Goal: Information Seeking & Learning: Learn about a topic

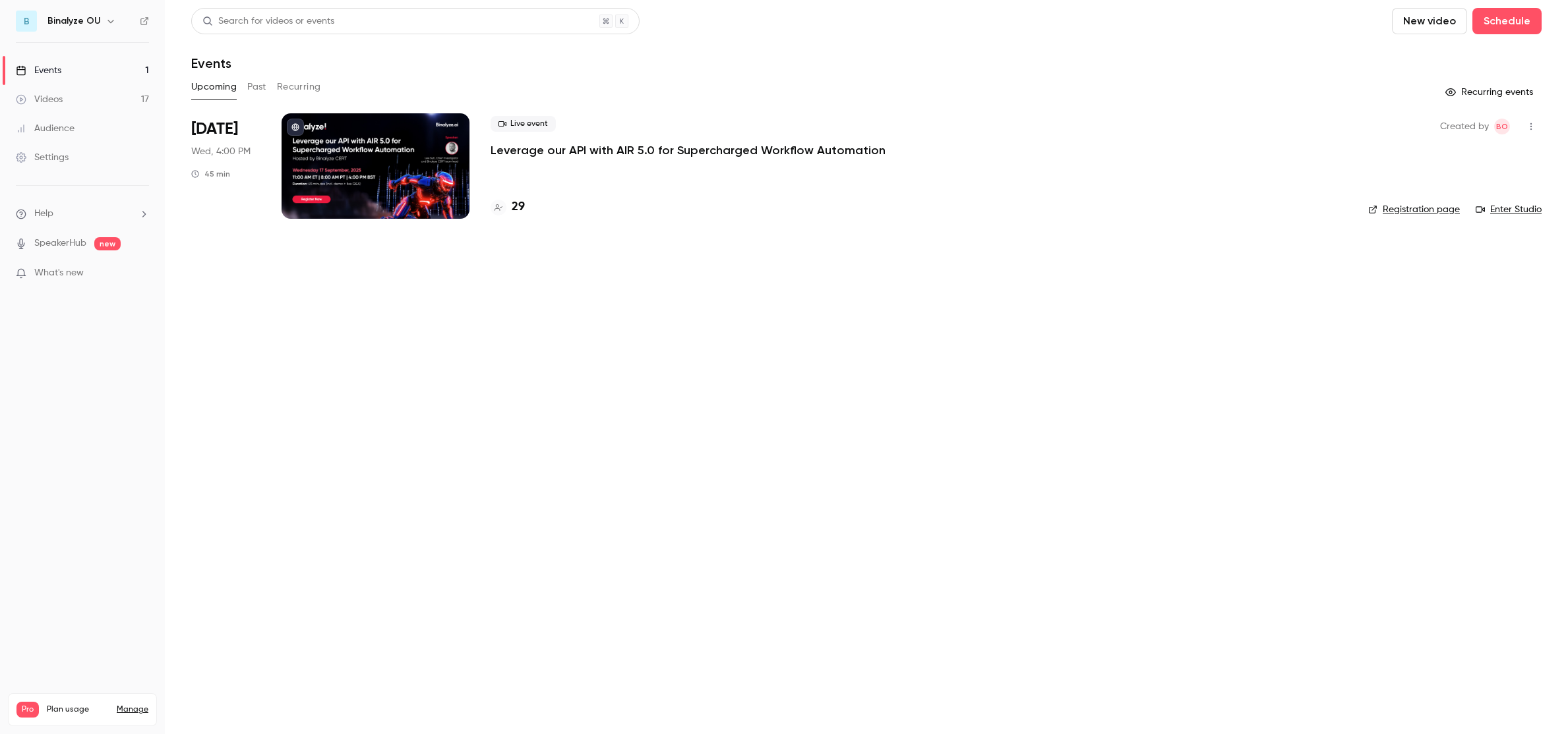
click at [257, 90] on button "Past" at bounding box center [257, 87] width 19 height 21
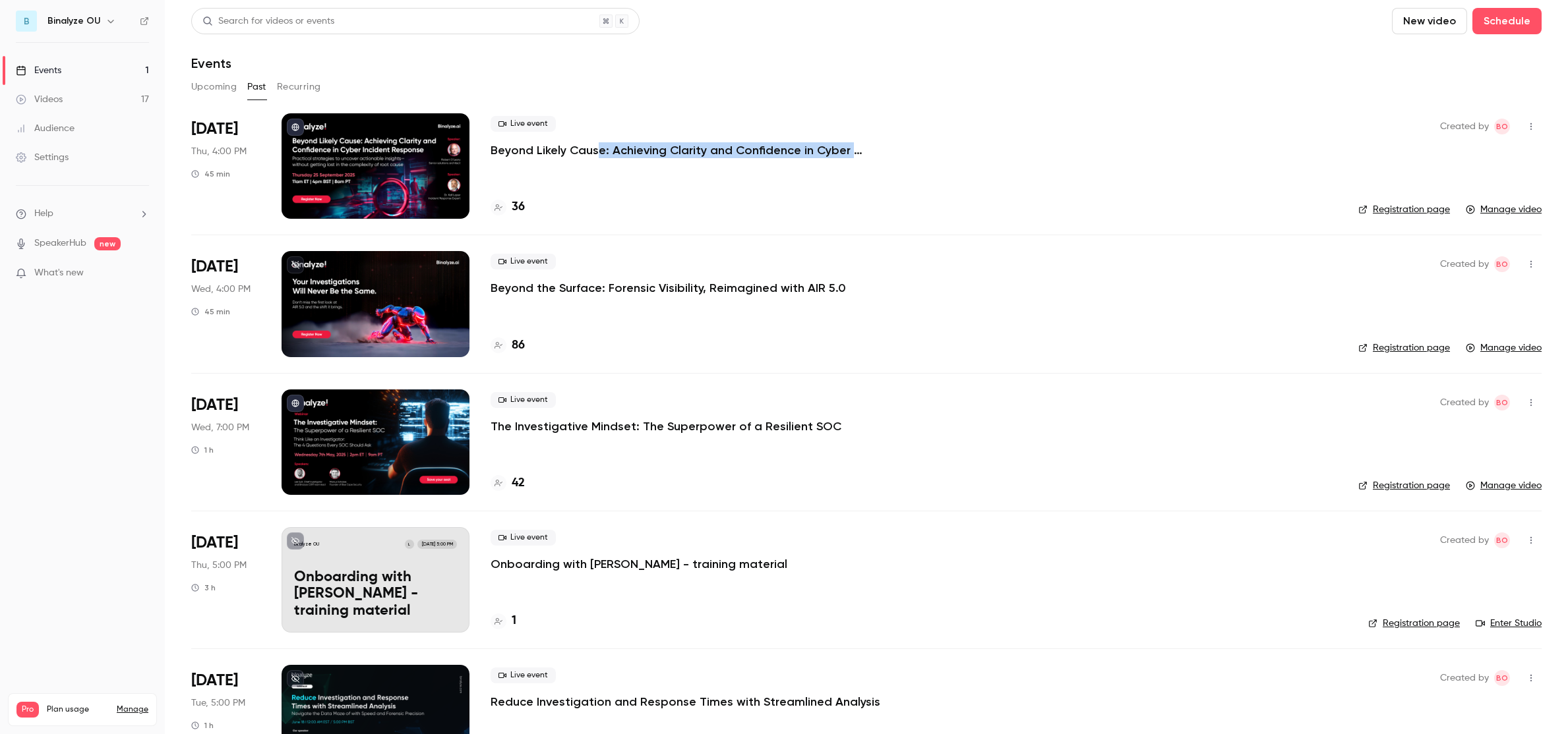
drag, startPoint x: 894, startPoint y: 147, endPoint x: 575, endPoint y: 150, distance: 319.0
click at [593, 150] on div "Live event Beyond Likely Cause: Achieving Clarity and Confidence in Cyber Incid…" at bounding box center [914, 137] width 847 height 42
click at [565, 152] on p "Beyond Likely Cause: Achieving Clarity and Confidence in Cyber Incident Response" at bounding box center [688, 150] width 395 height 16
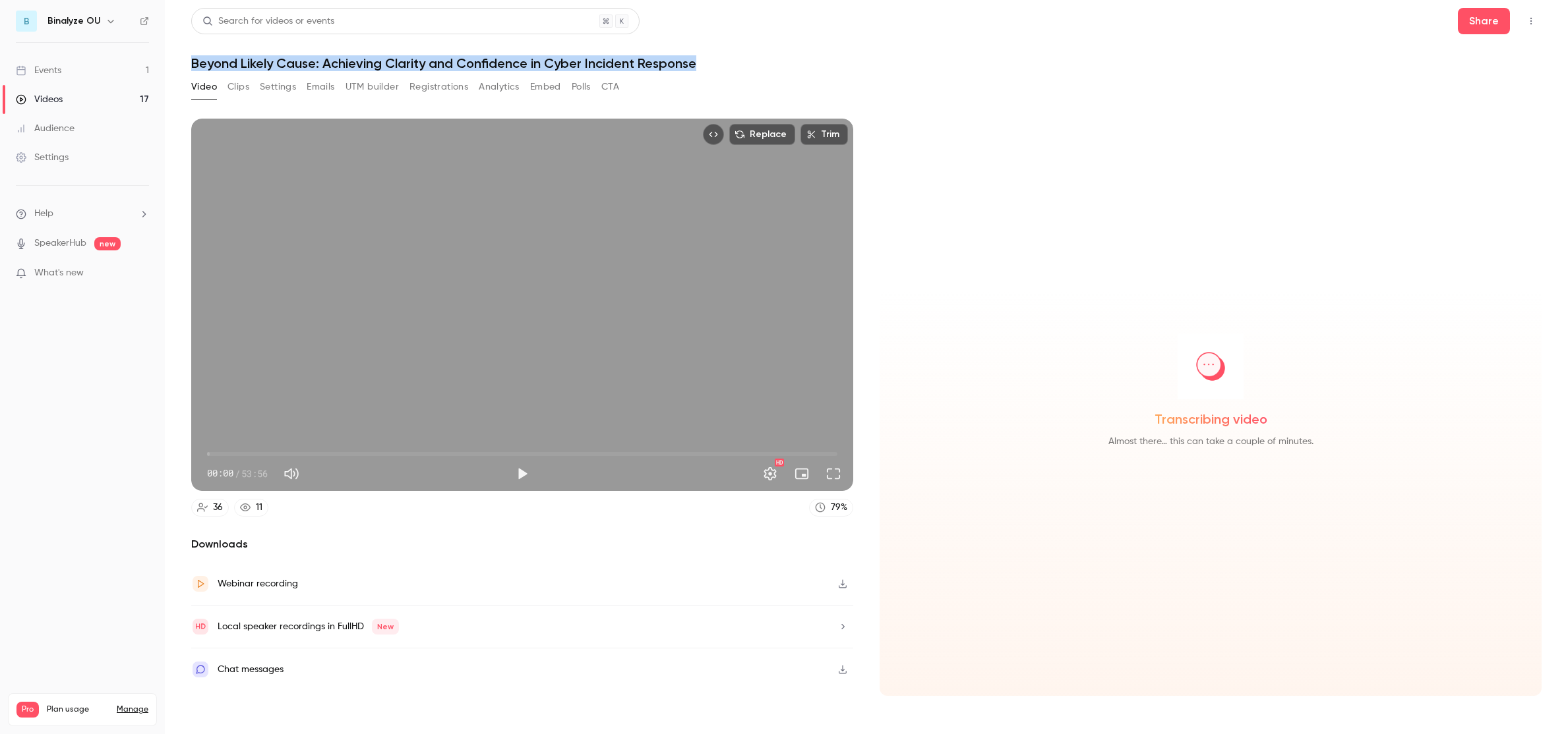
drag, startPoint x: 706, startPoint y: 63, endPoint x: 182, endPoint y: 67, distance: 524.0
click at [182, 67] on main "Search for videos or events Share Beyond Likely Cause: Achieving Clarity and Co…" at bounding box center [866, 367] width 1403 height 734
copy h1 "Beyond Likely Cause: Achieving Clarity and Confidence in Cyber Incident Response"
type input "****"
drag, startPoint x: 209, startPoint y: 454, endPoint x: 225, endPoint y: 454, distance: 16.0
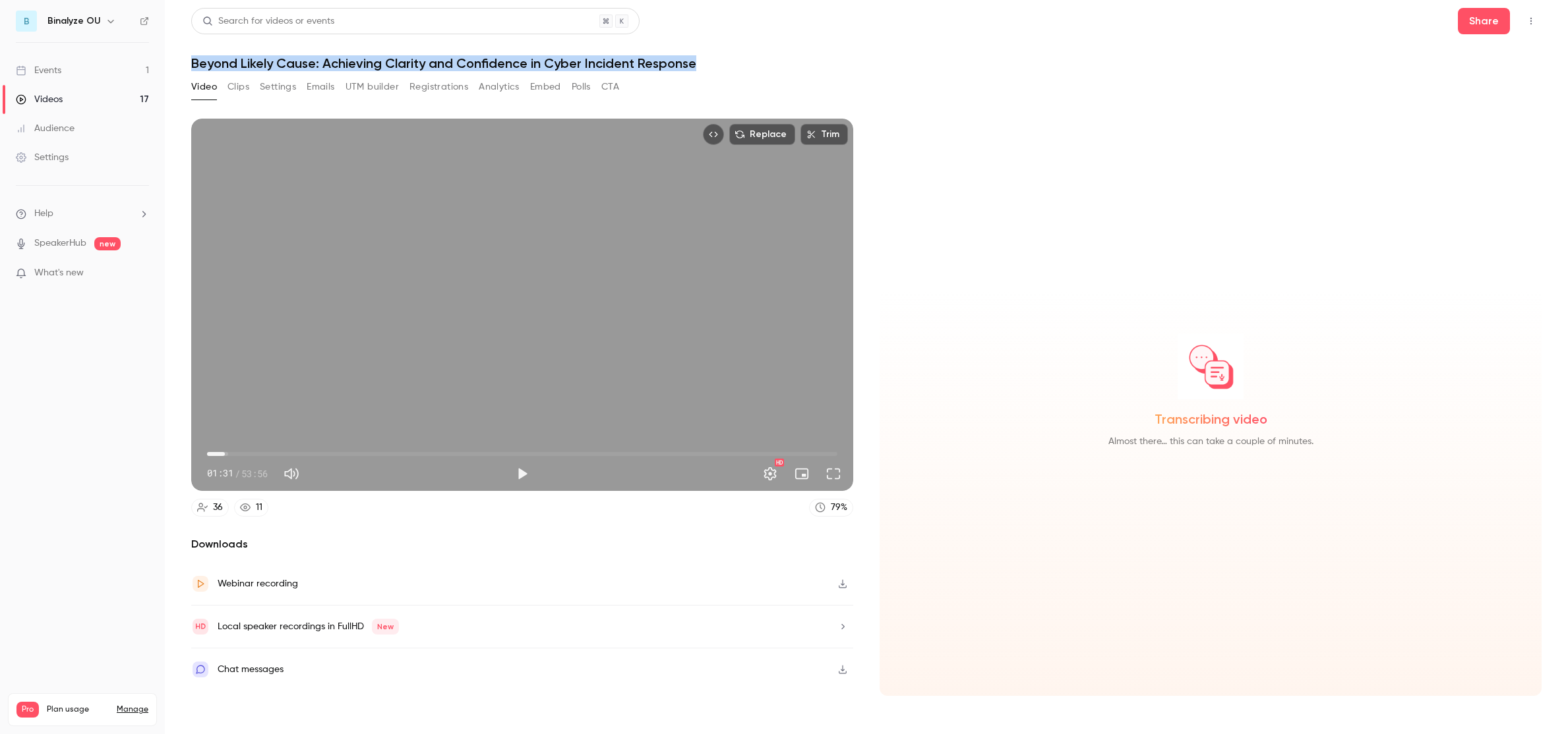
click at [225, 454] on span "01:31" at bounding box center [224, 453] width 4 height 4
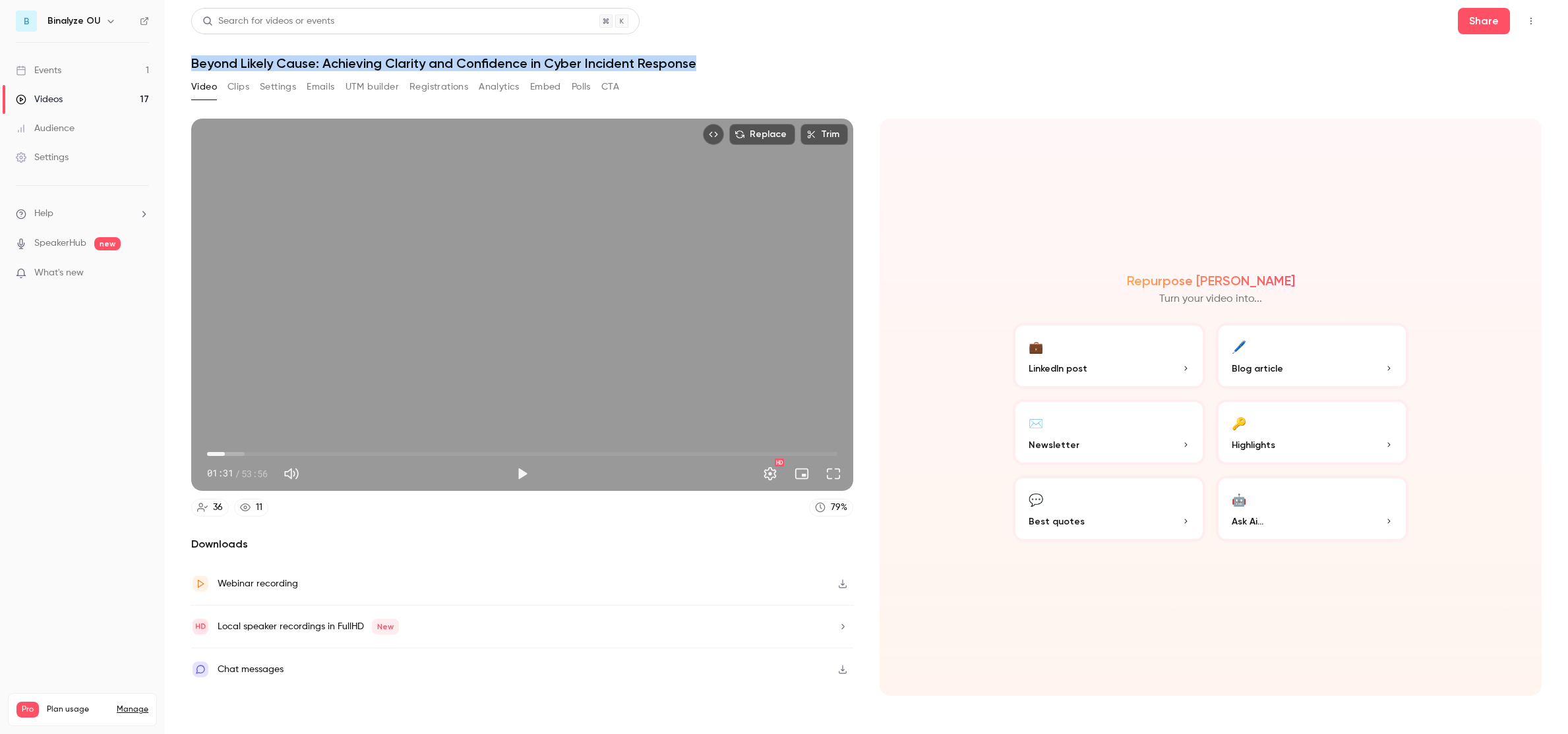
click at [1239, 61] on h1 "Beyond Likely Cause: Achieving Clarity and Confidence in Cyber Incident Response" at bounding box center [866, 63] width 1350 height 16
click at [74, 267] on span "What's new" at bounding box center [59, 273] width 50 height 14
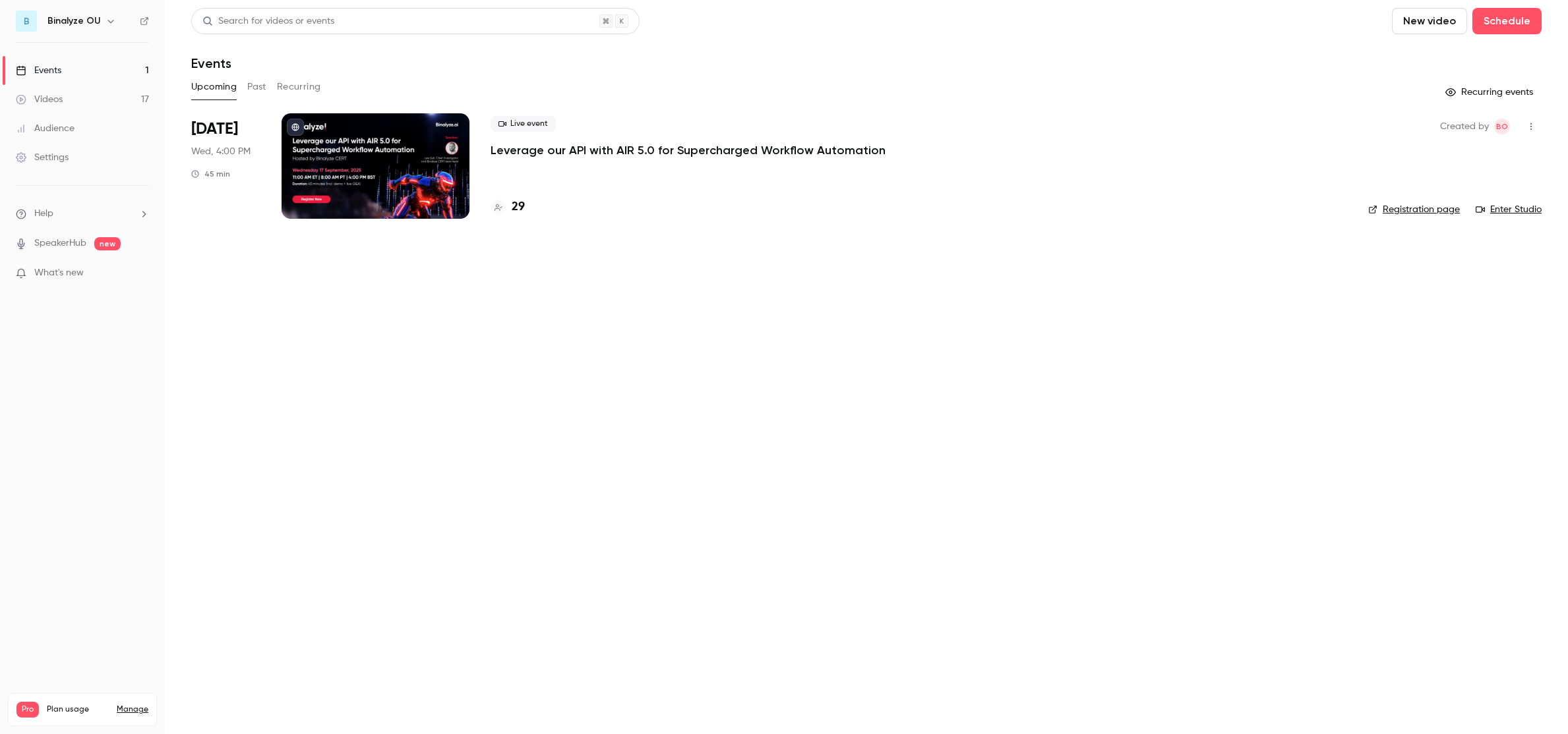
click at [264, 94] on button "Past" at bounding box center [257, 87] width 19 height 21
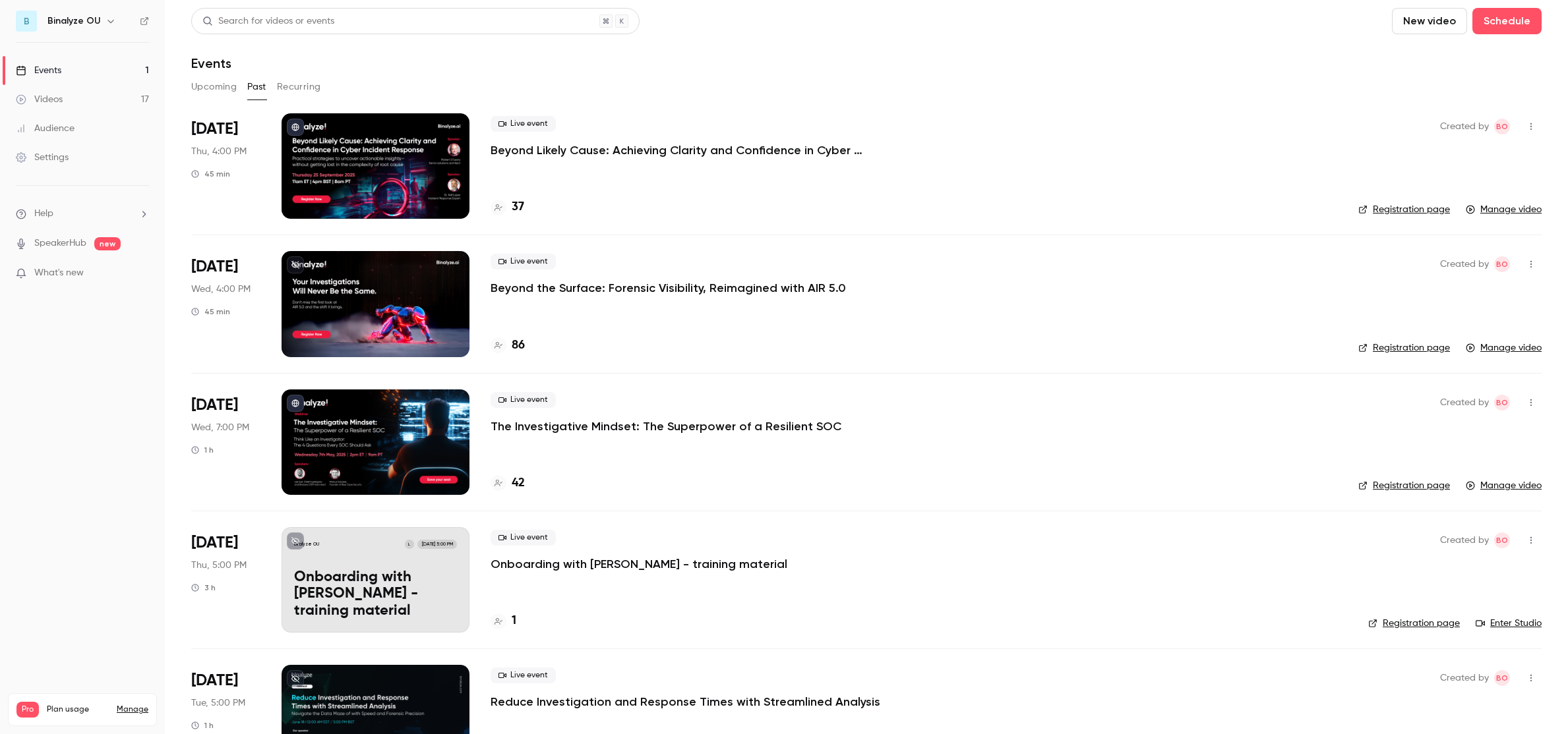
click at [627, 146] on p "Beyond Likely Cause: Achieving Clarity and Confidence in Cyber Incident Response" at bounding box center [688, 150] width 395 height 16
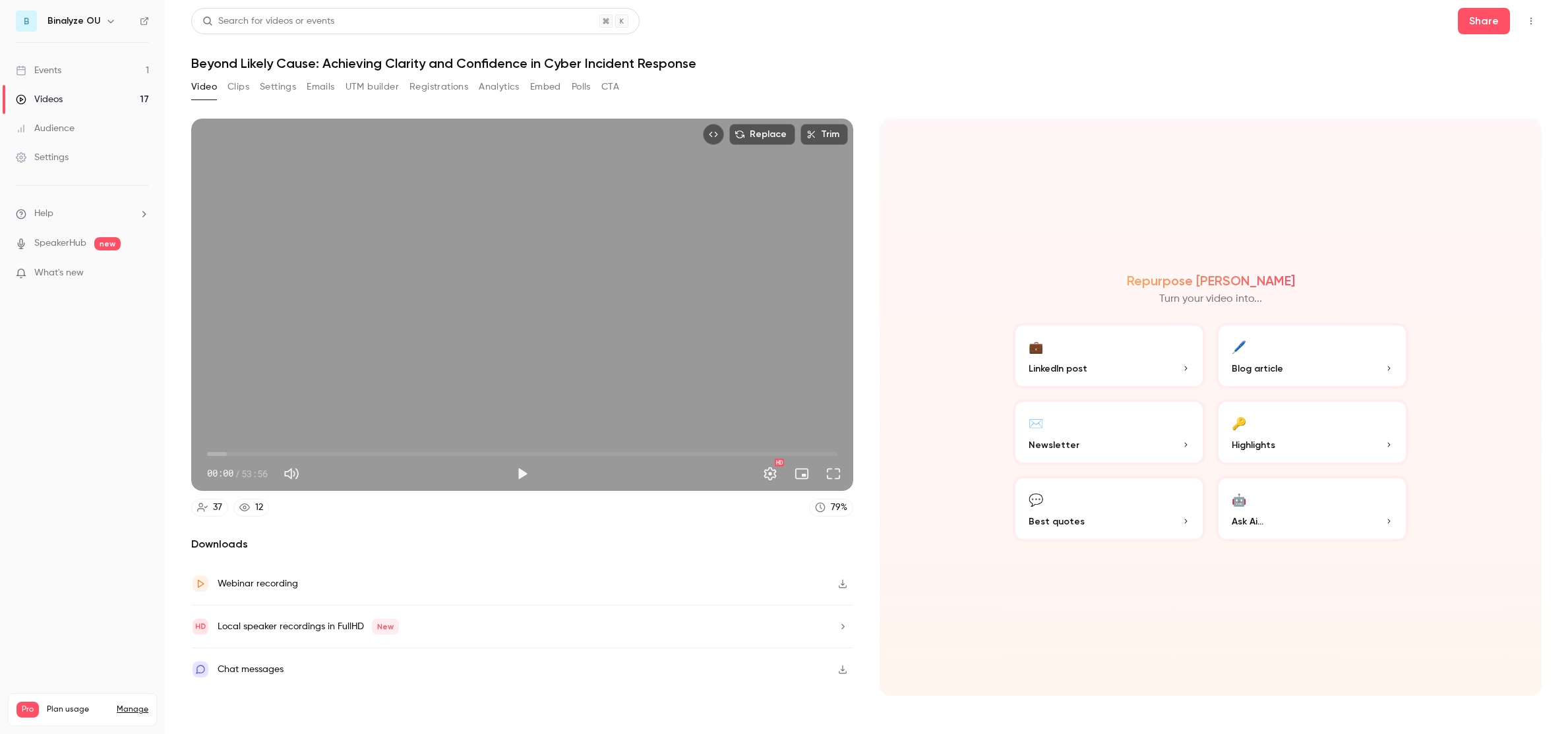
click at [280, 88] on button "Settings" at bounding box center [278, 87] width 36 height 21
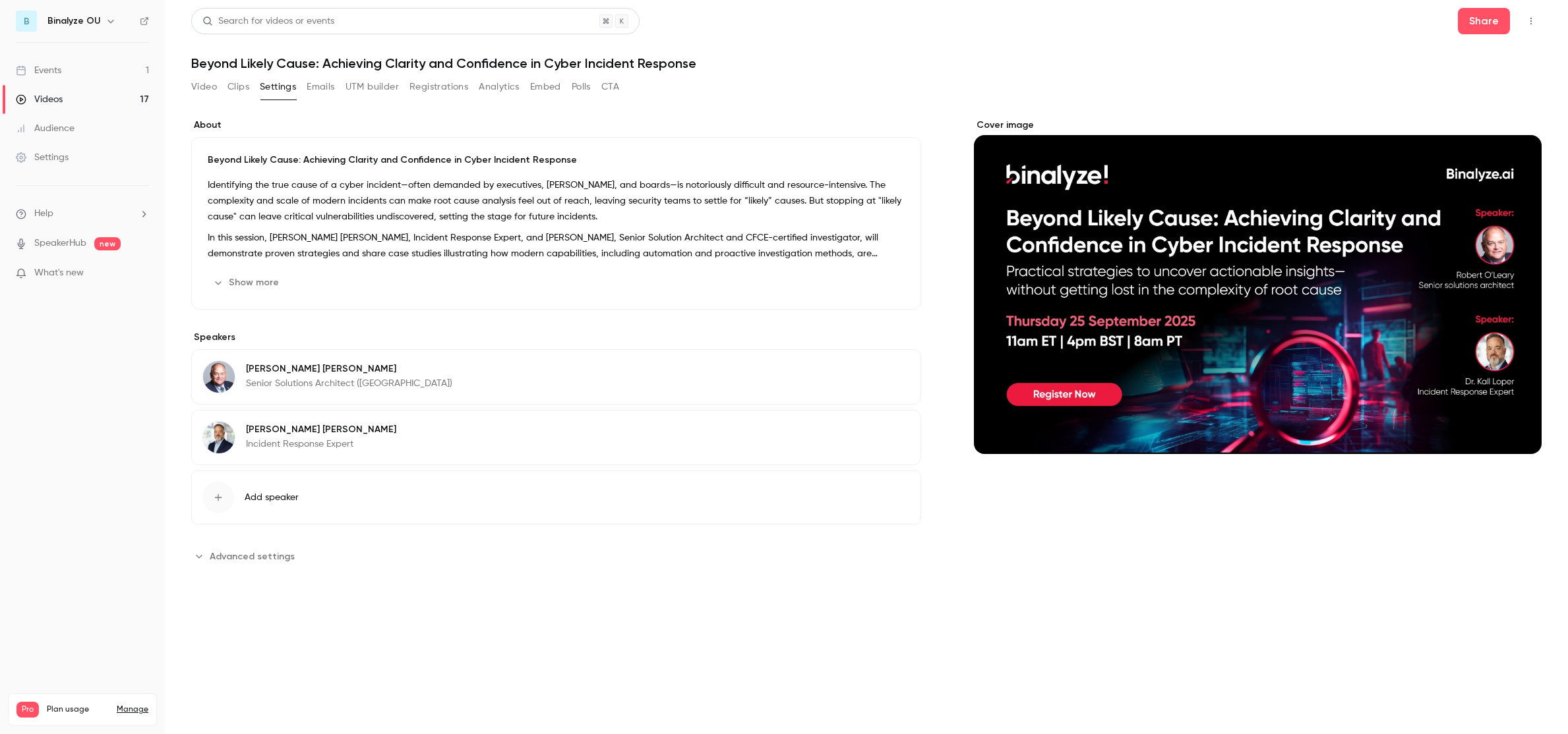
click at [337, 222] on p "Identifying the true cause of a cyber incident—often demanded by executives, [P…" at bounding box center [556, 201] width 697 height 47
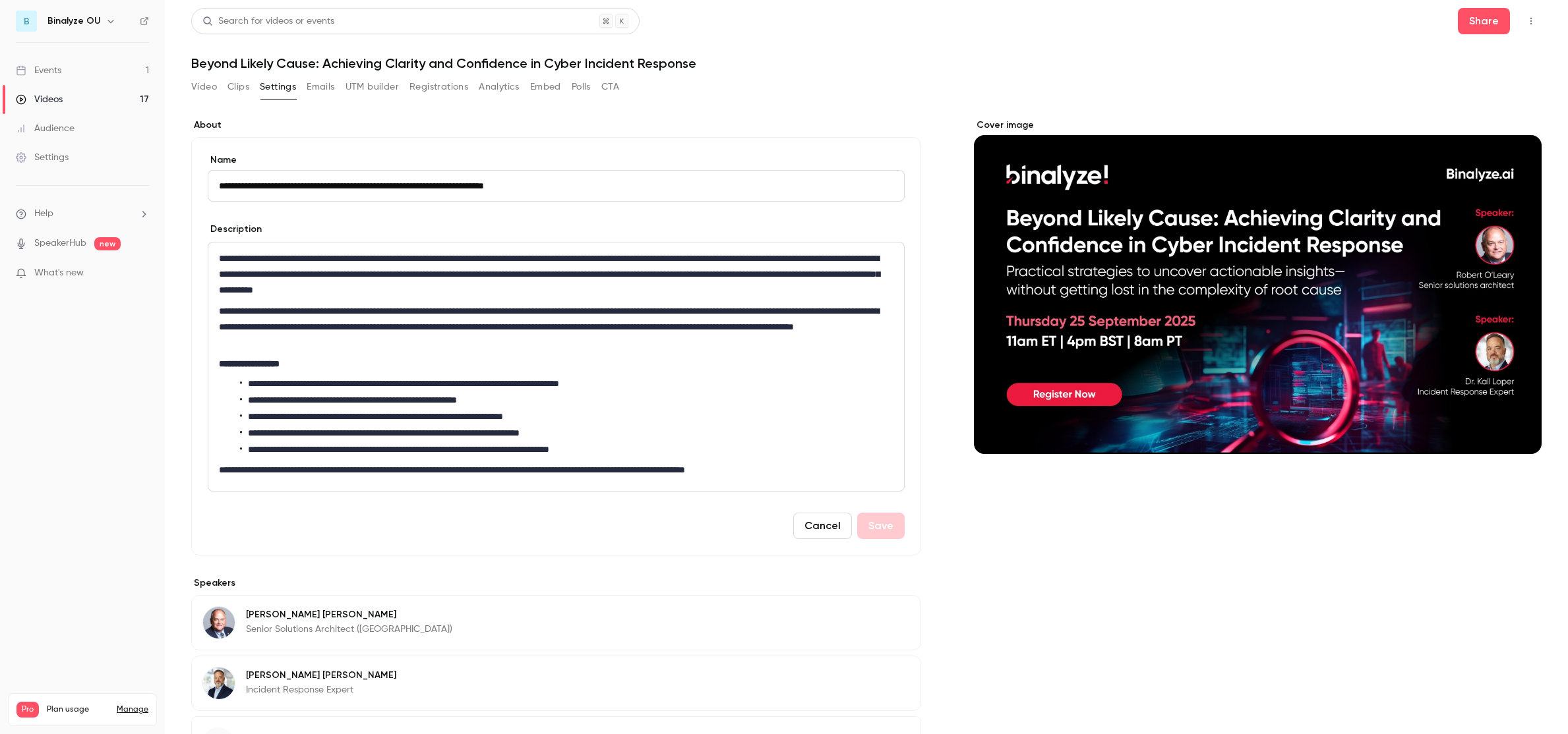
click at [552, 437] on li "**********" at bounding box center [564, 433] width 648 height 14
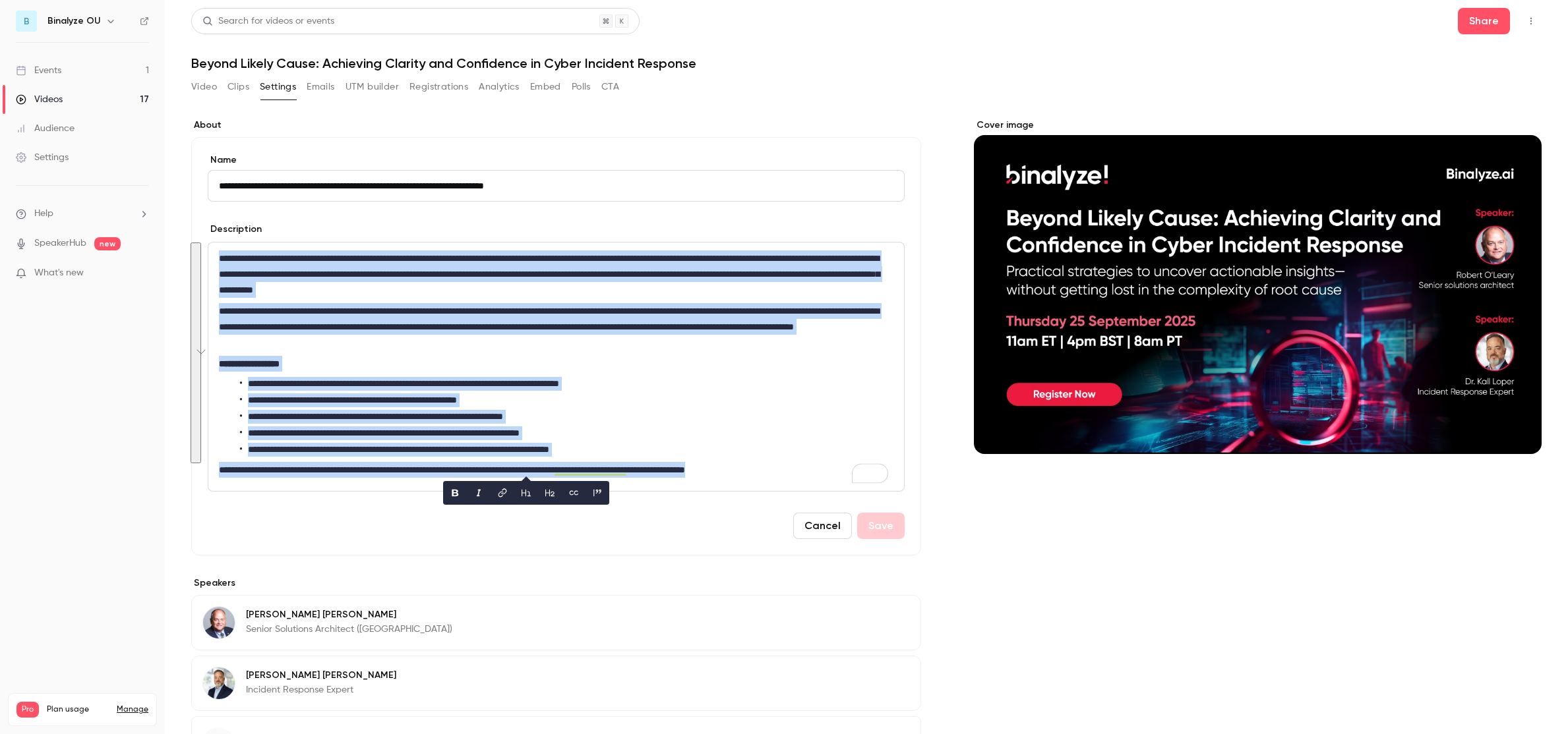
copy div "**********"
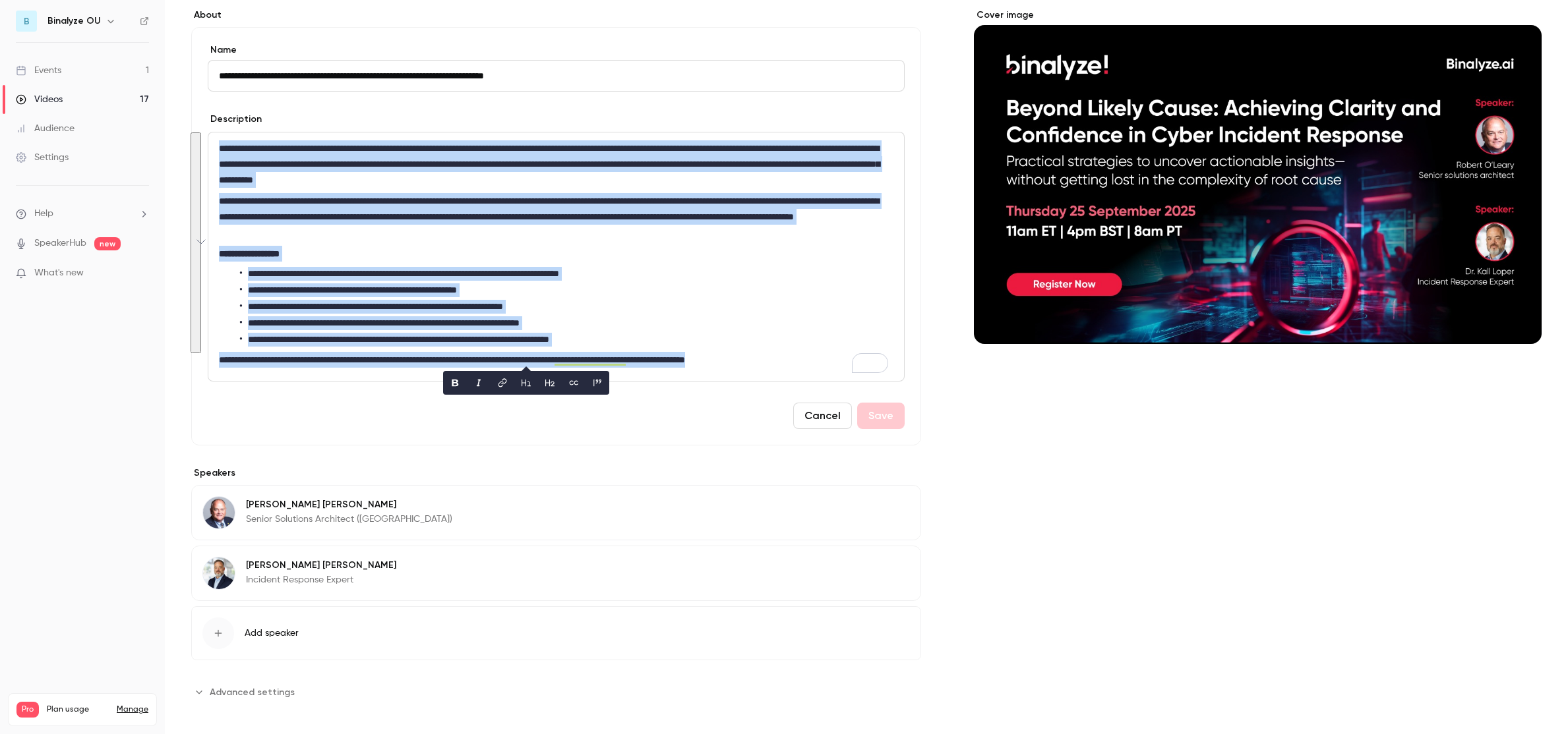
click at [48, 95] on div "Videos" at bounding box center [39, 99] width 47 height 13
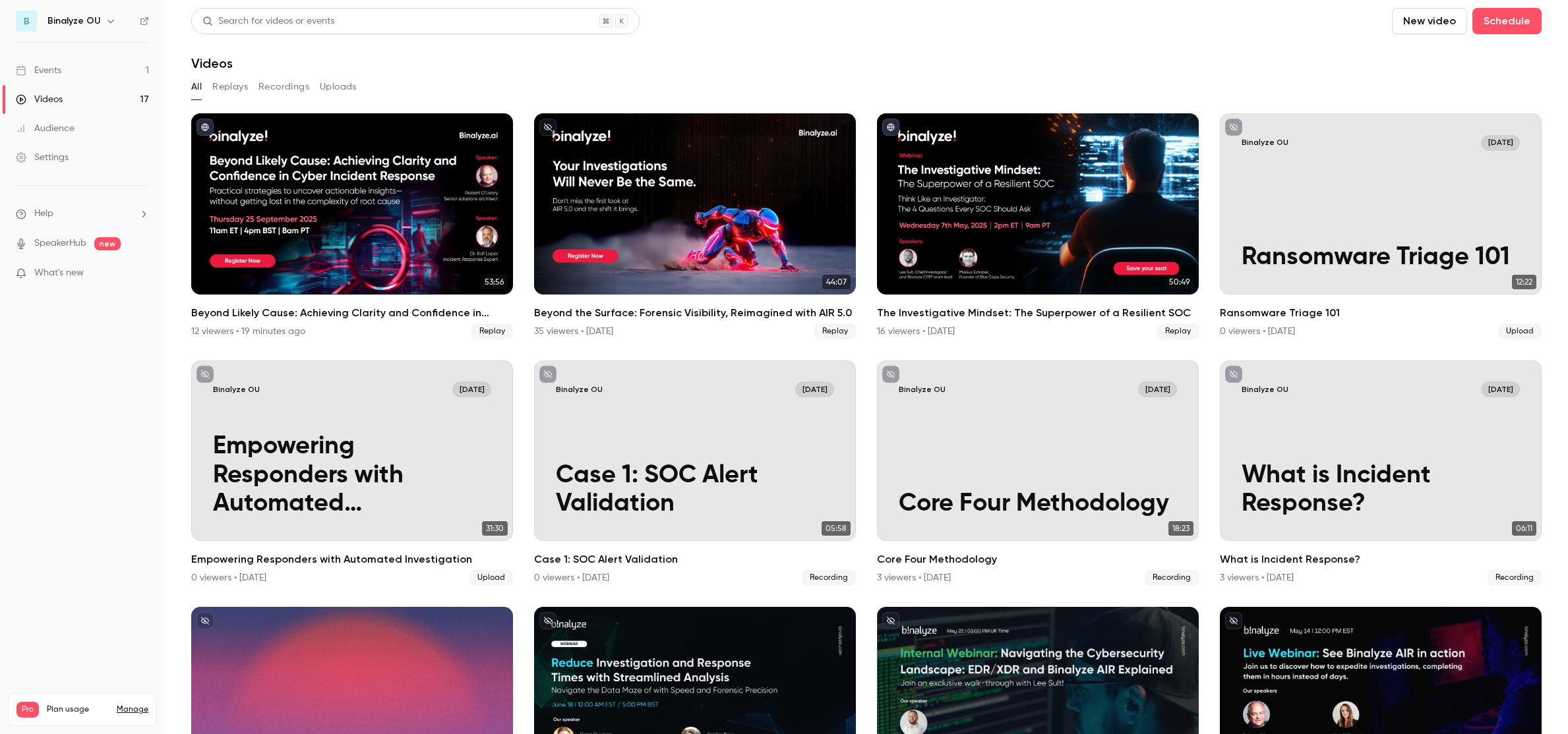
click at [57, 73] on div "Events" at bounding box center [38, 70] width 46 height 13
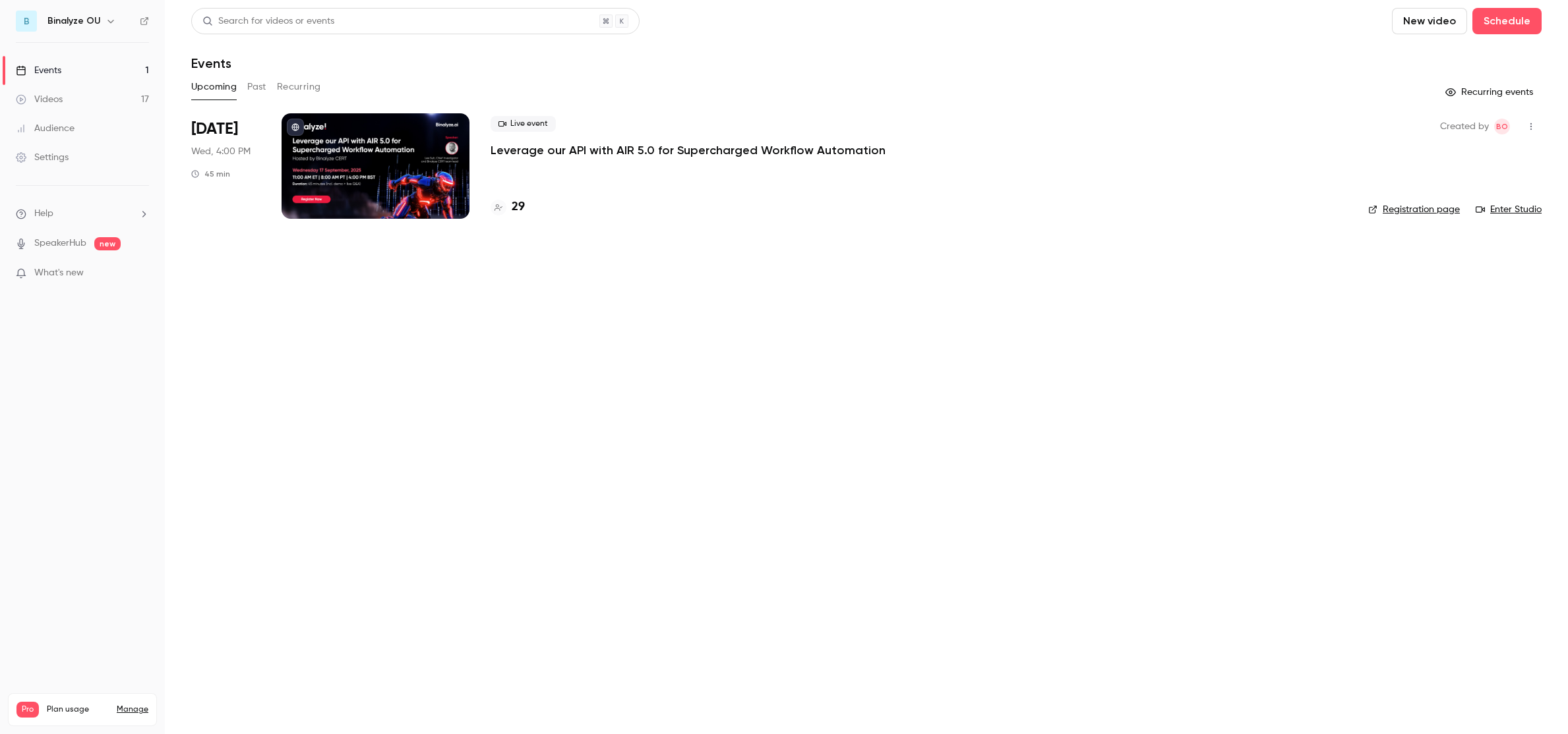
click at [253, 90] on button "Past" at bounding box center [257, 87] width 19 height 21
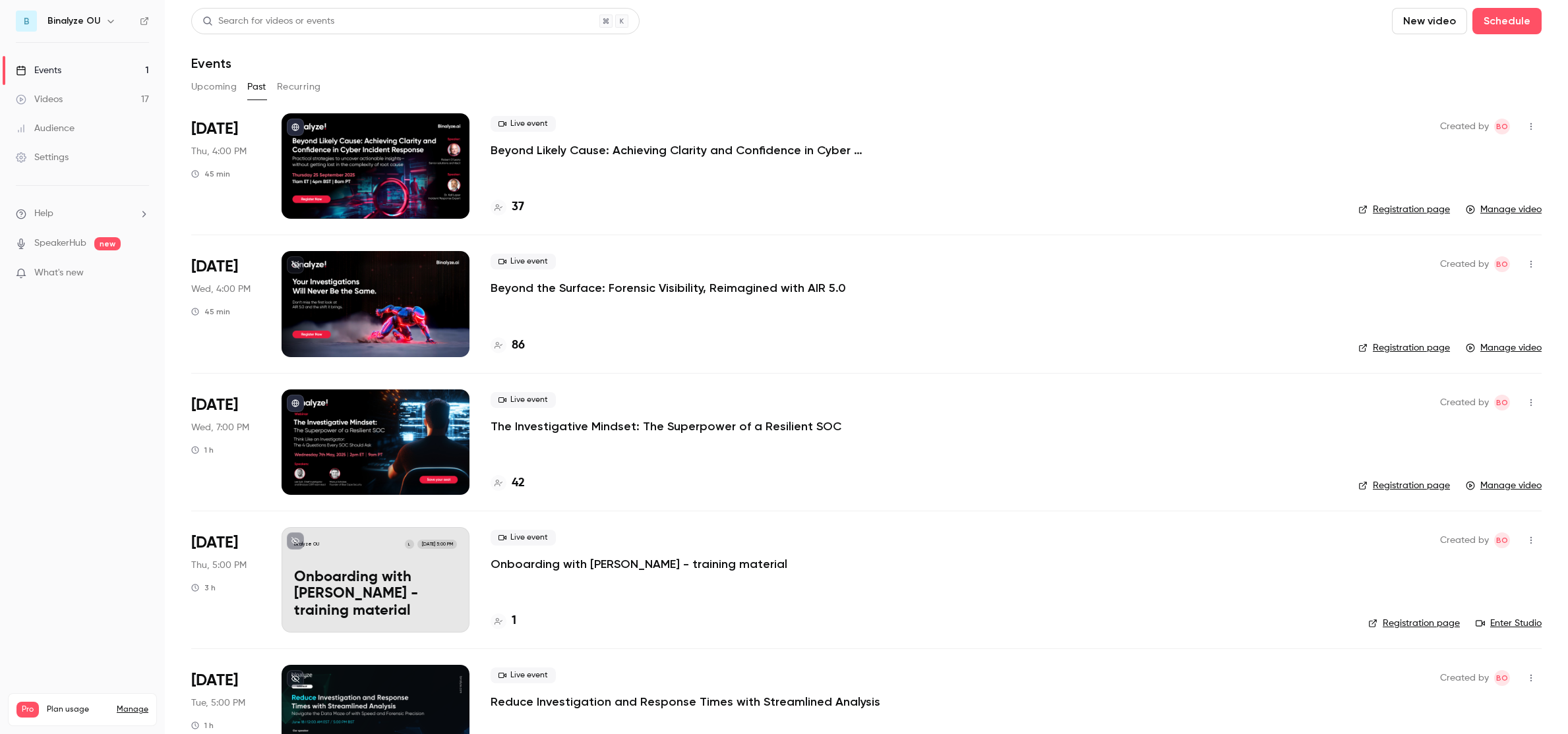
click at [618, 136] on div "Live event Beyond Likely Cause: Achieving Clarity and Confidence in Cyber Incid…" at bounding box center [914, 137] width 847 height 42
click at [615, 152] on p "Beyond Likely Cause: Achieving Clarity and Confidence in Cyber Incident Response" at bounding box center [688, 150] width 395 height 16
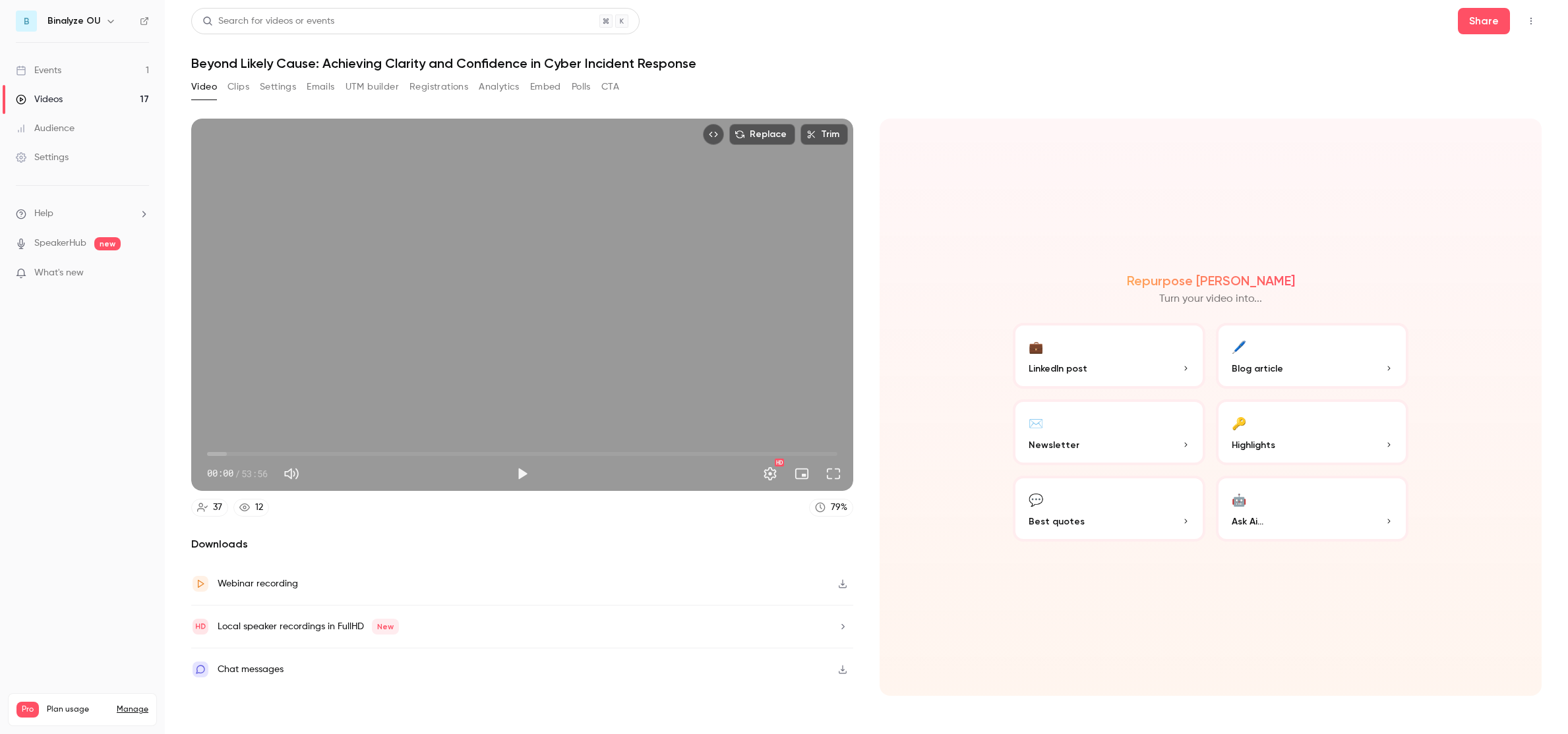
click at [841, 584] on icon "button" at bounding box center [843, 584] width 11 height 9
click at [243, 87] on button "Clips" at bounding box center [238, 87] width 22 height 21
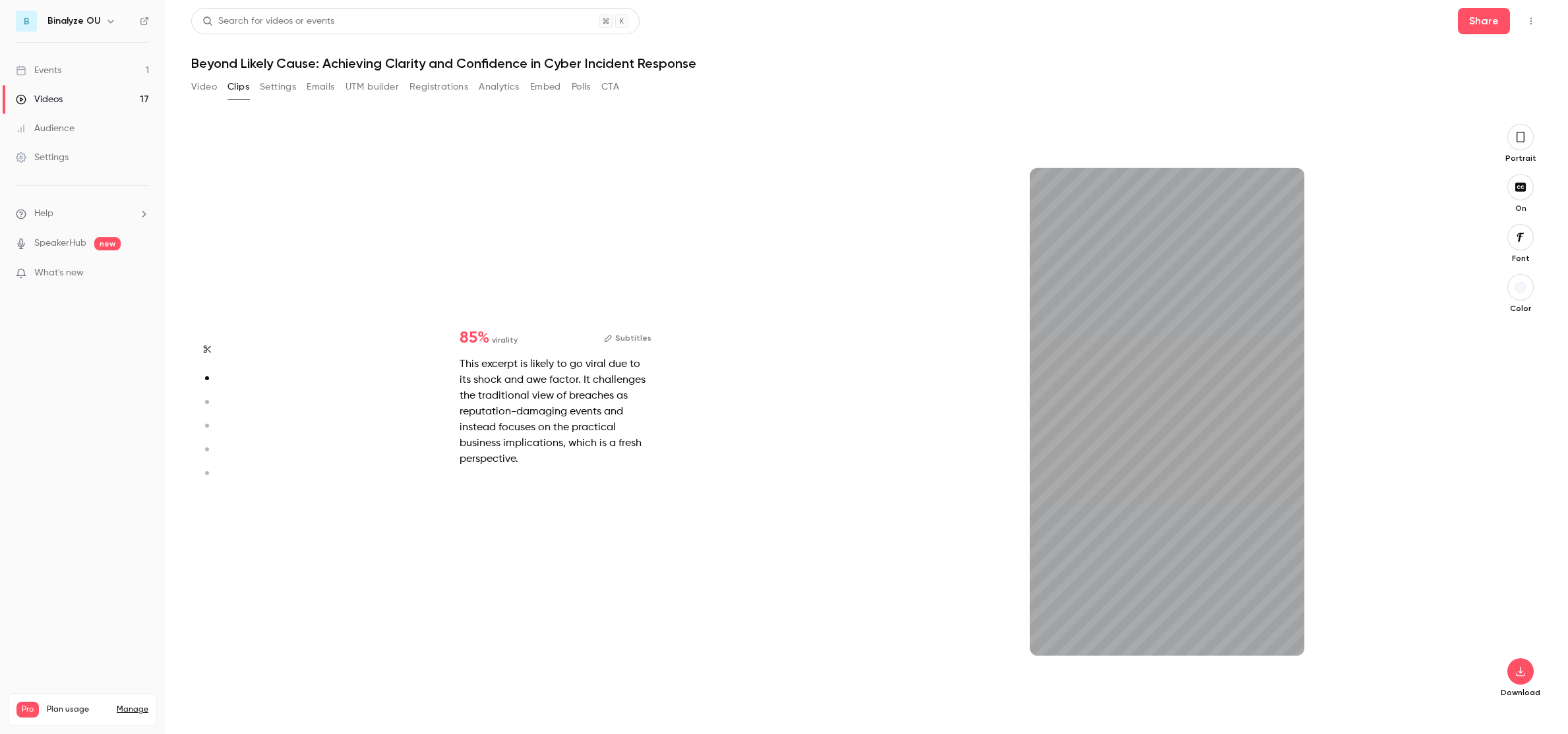
scroll to position [587, 0]
type input "*"
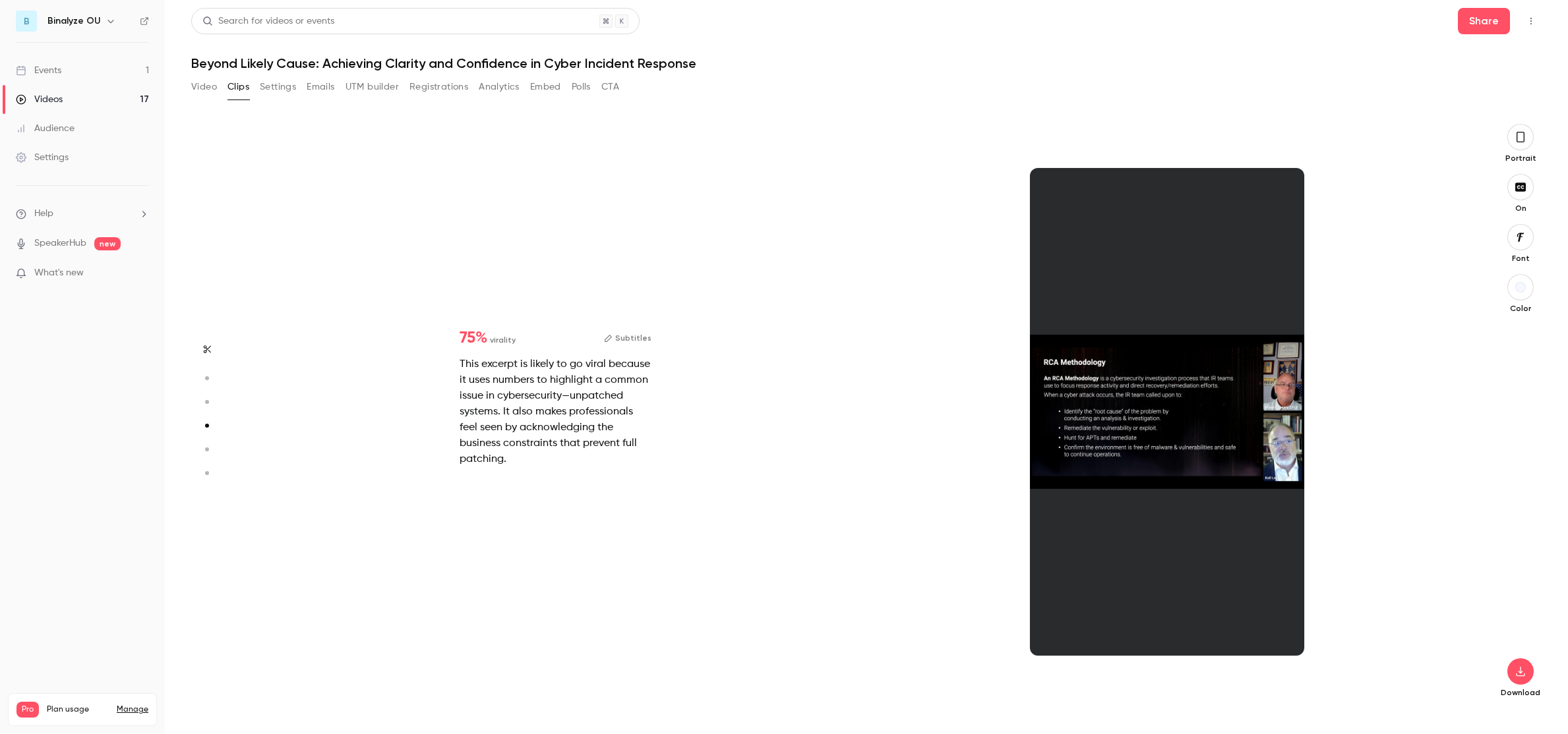
scroll to position [1759, 0]
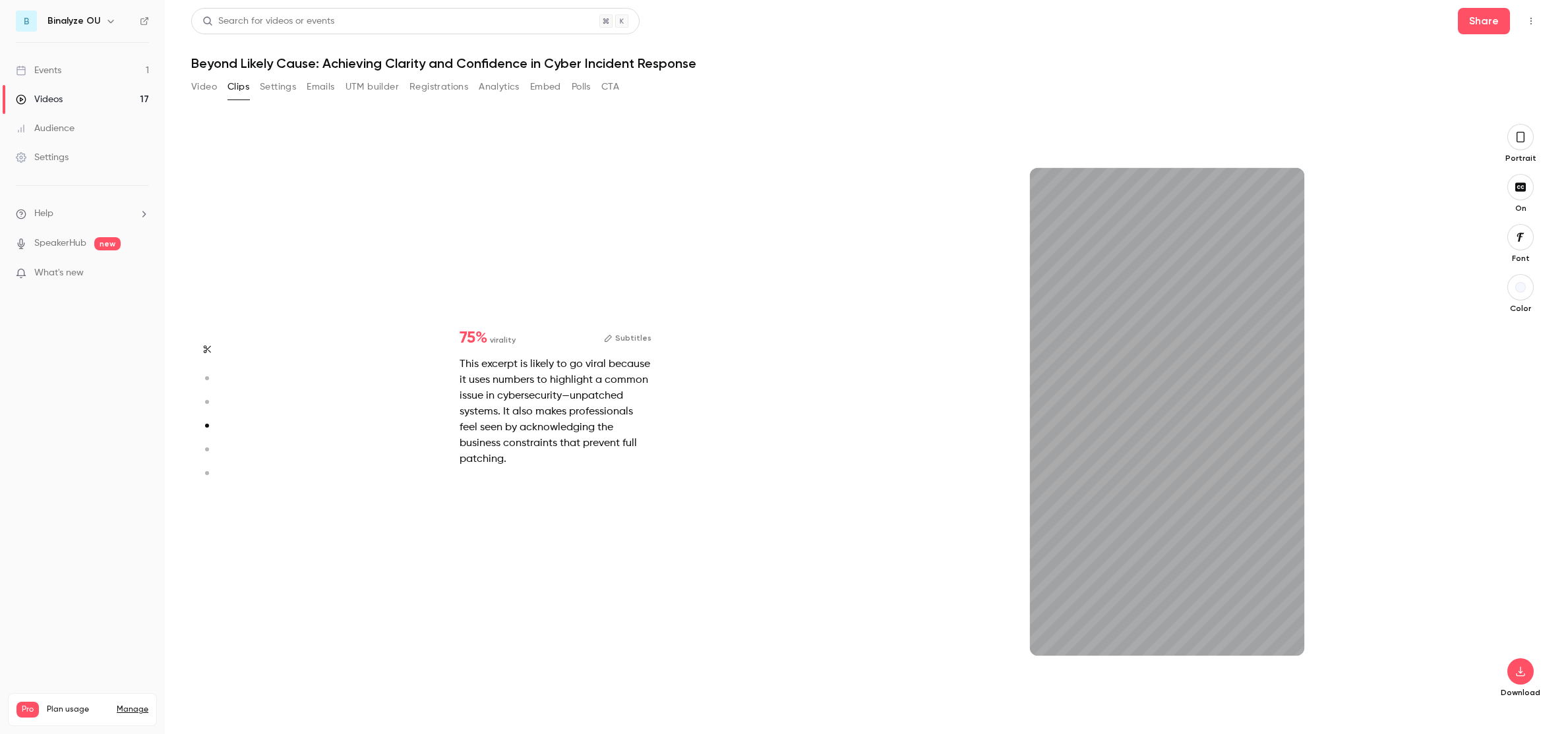
type input "*"
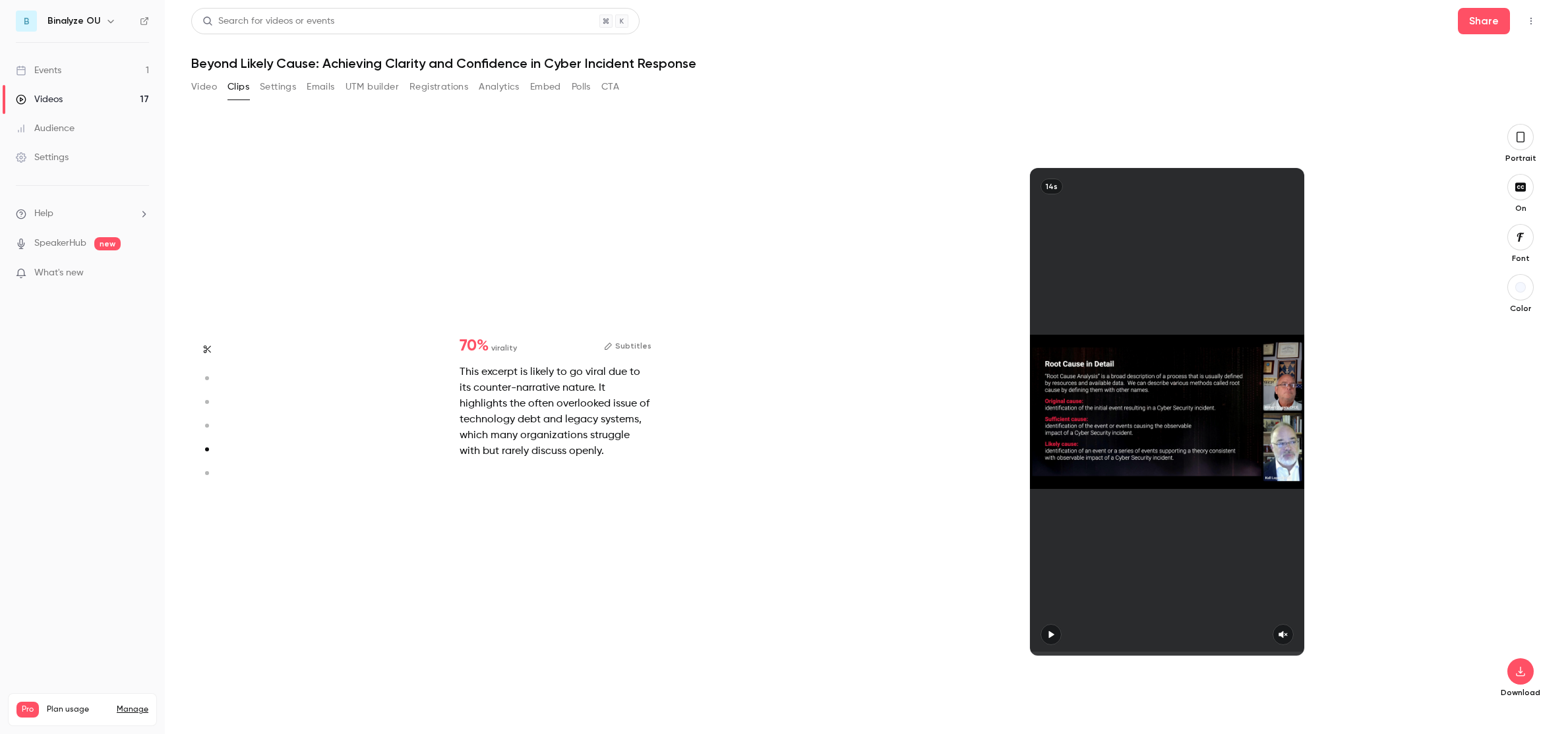
scroll to position [2911, 0]
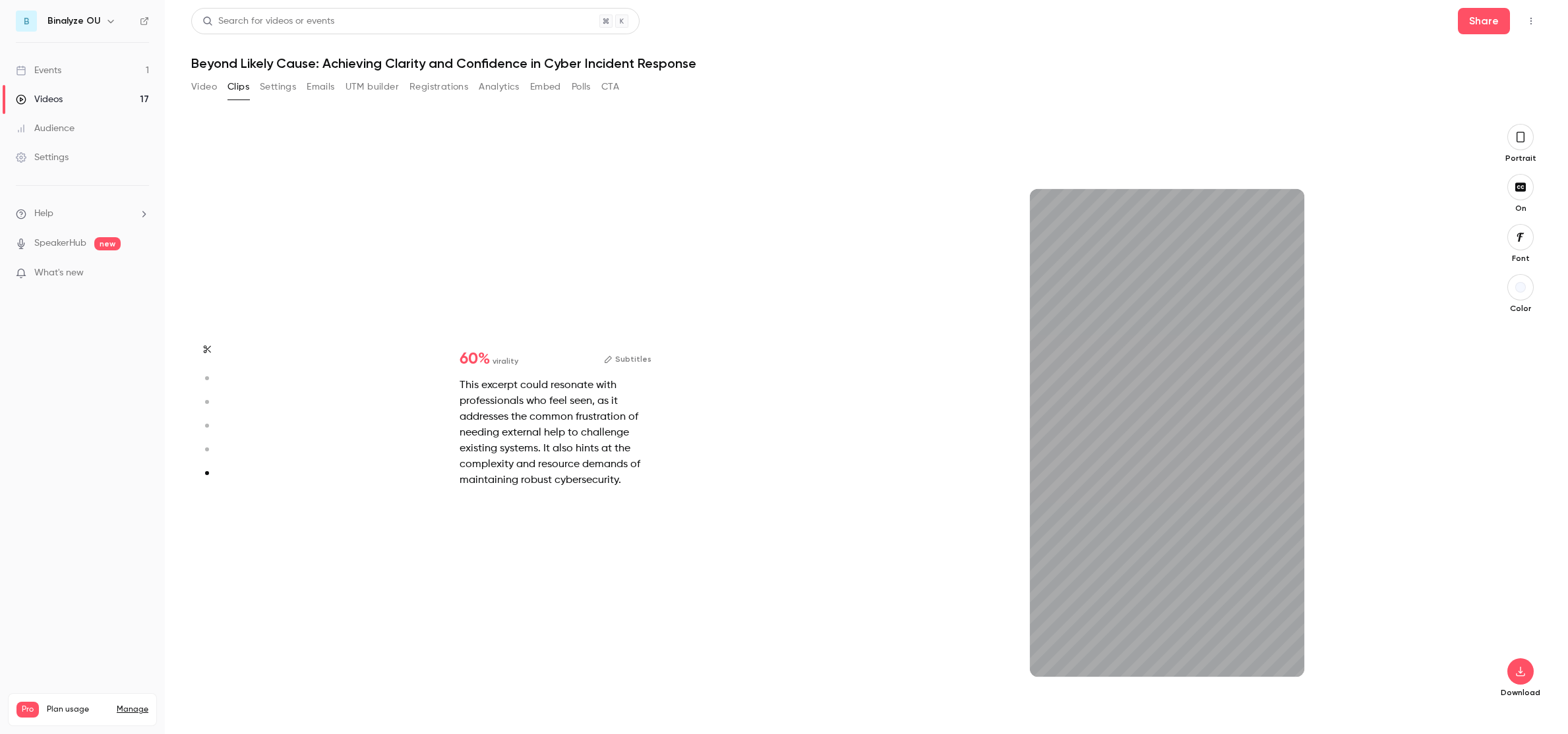
type input "**"
